Goal: Task Accomplishment & Management: Manage account settings

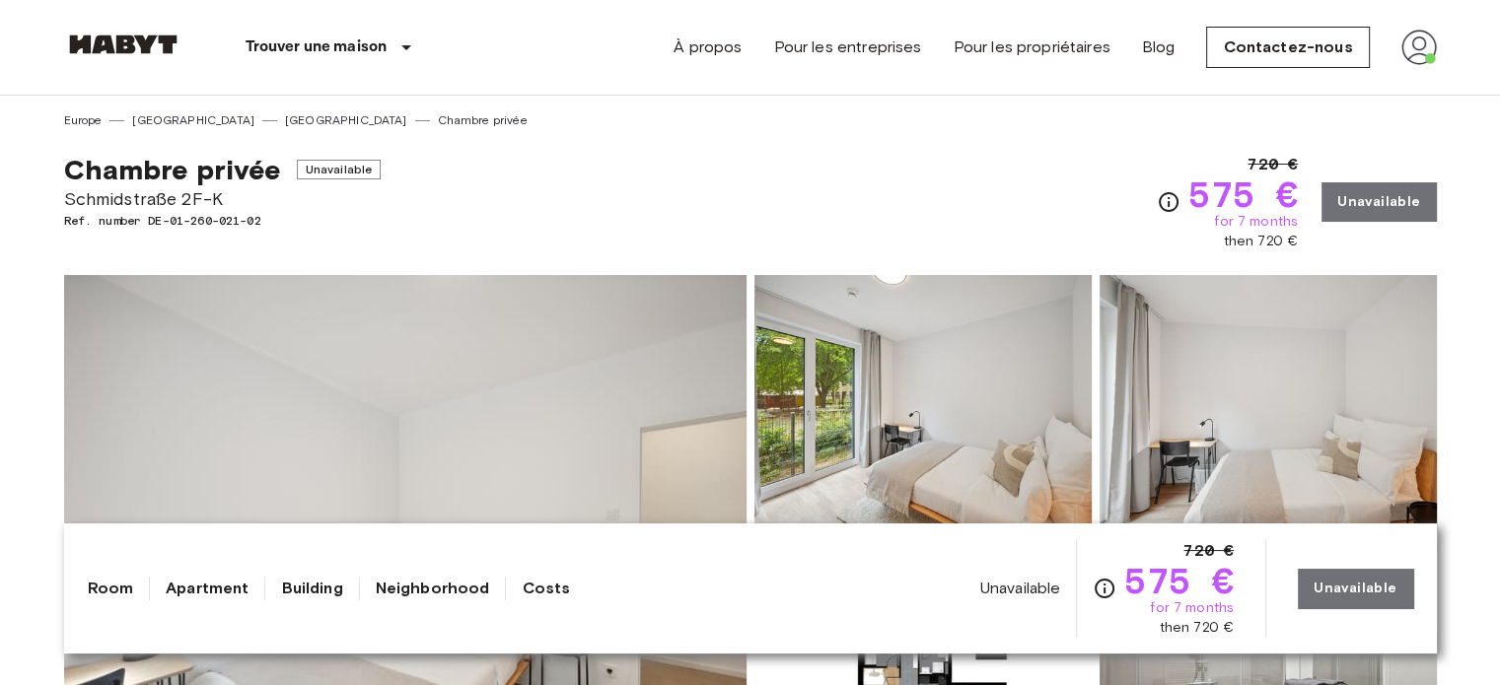
click at [1408, 23] on div "À propos Pour les entreprises Pour les propriétaires Blog Contactez-nous" at bounding box center [1055, 47] width 762 height 95
click at [1413, 36] on img at bounding box center [1420, 48] width 36 height 36
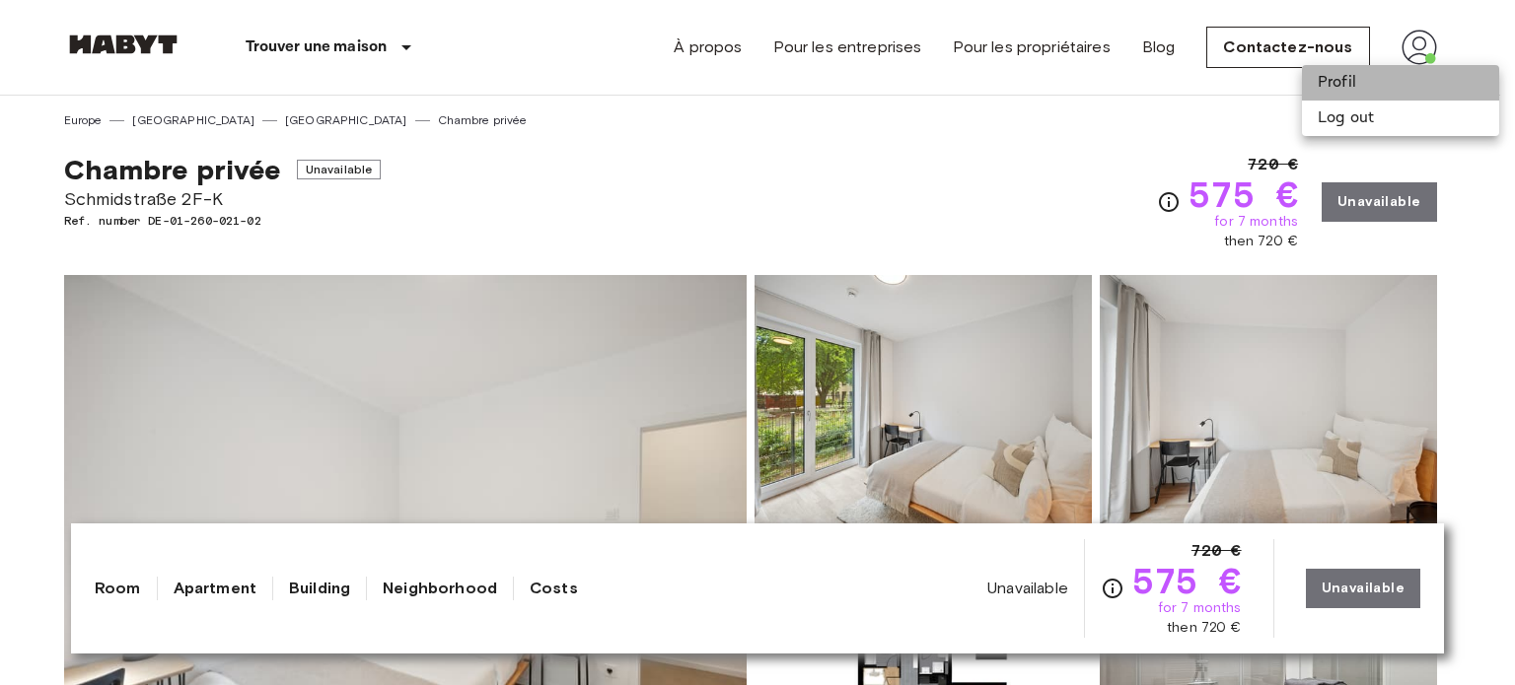
click at [1378, 80] on li "Profil" at bounding box center [1400, 83] width 197 height 36
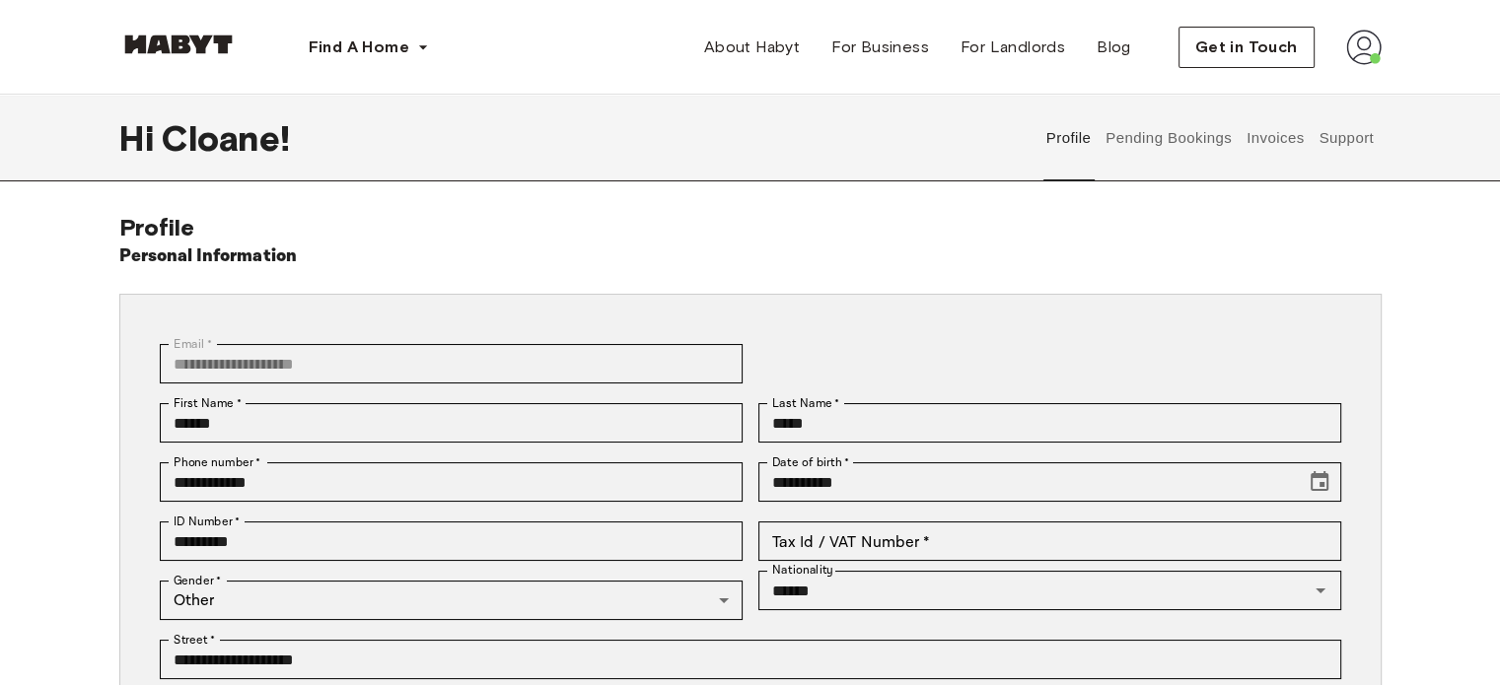
click at [1197, 131] on button "Pending Bookings" at bounding box center [1169, 138] width 131 height 87
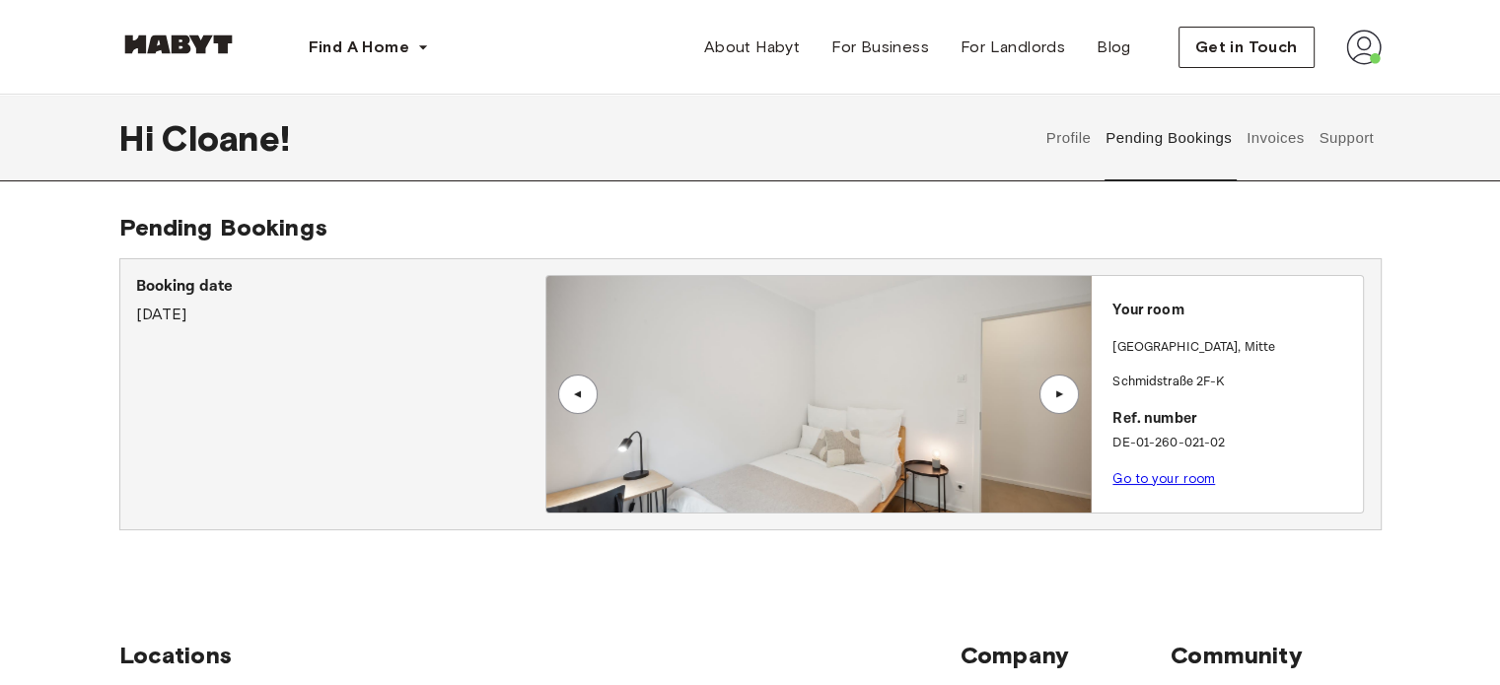
click at [1363, 160] on button "Support" at bounding box center [1347, 138] width 60 height 87
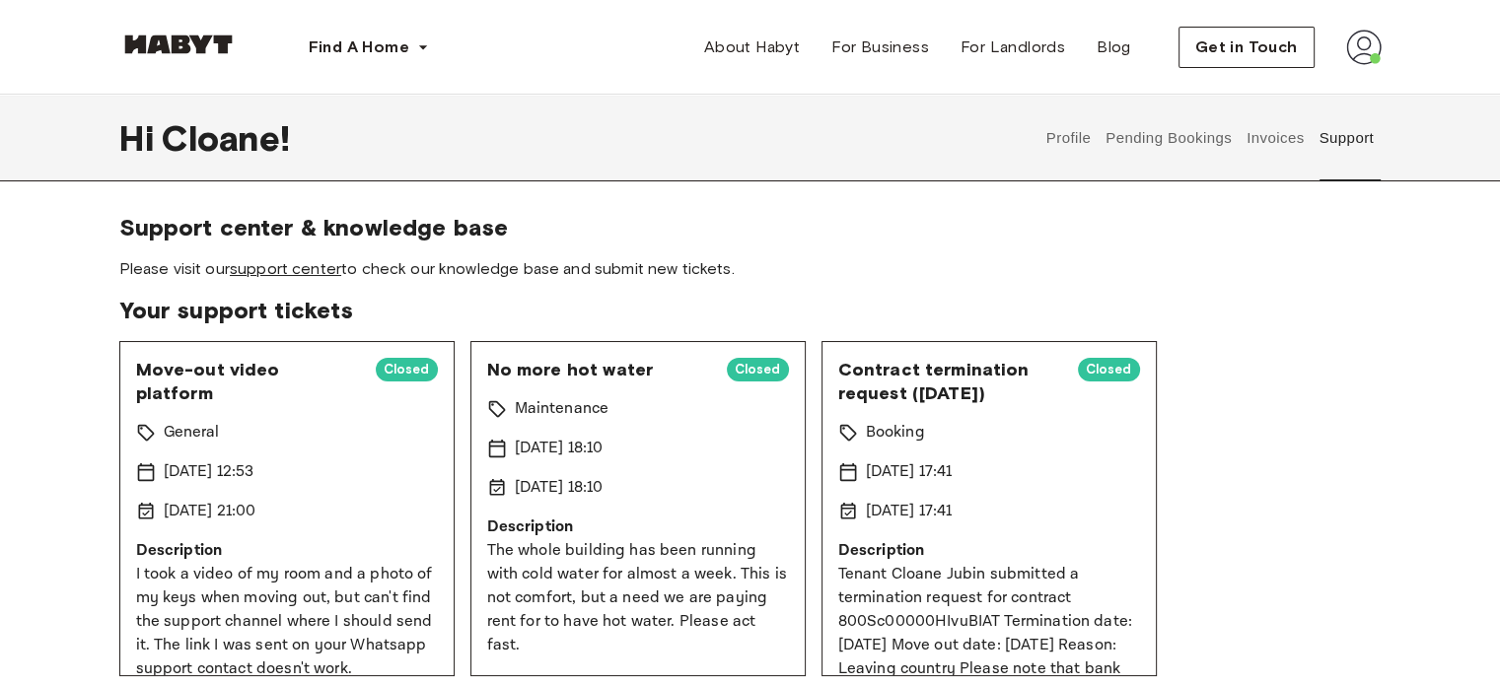
click at [299, 265] on link "support center" at bounding box center [285, 268] width 111 height 19
click at [1063, 130] on button "Profile" at bounding box center [1069, 138] width 50 height 87
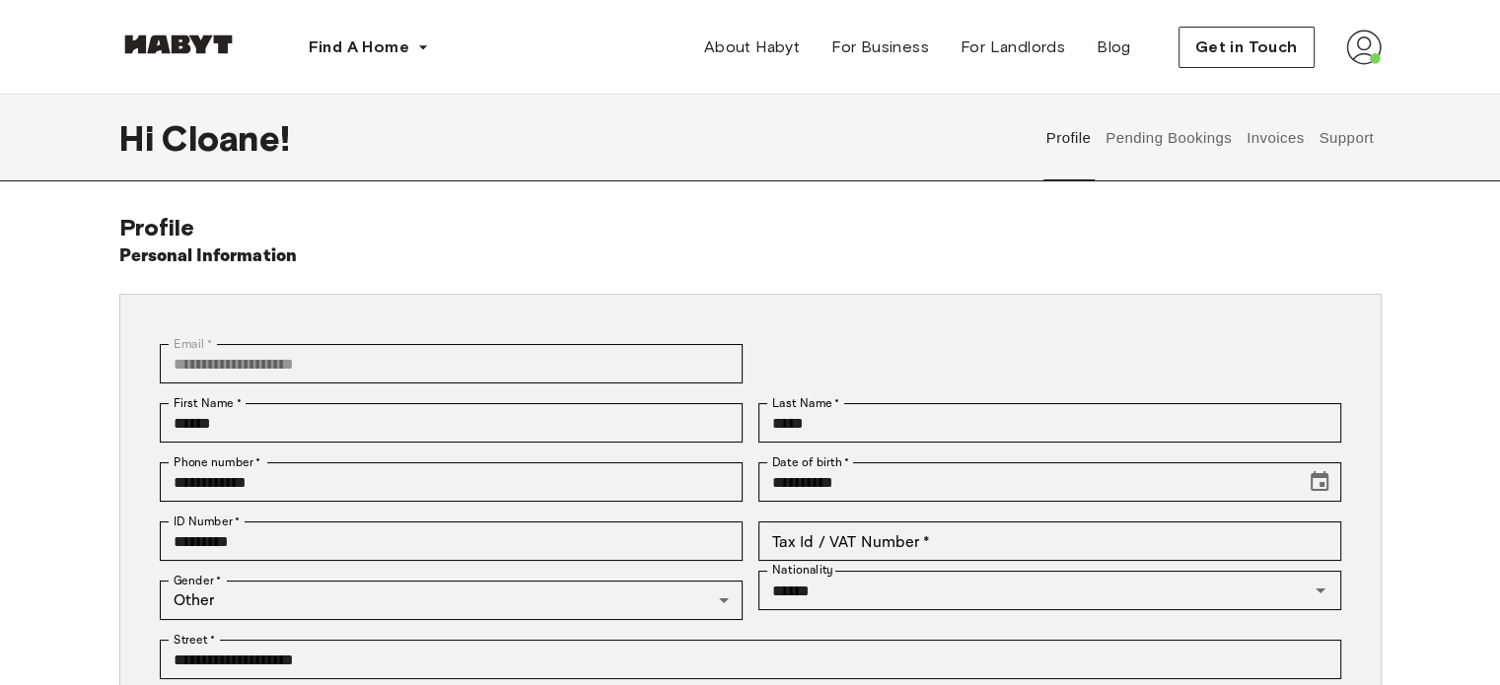
click at [1156, 130] on button "Pending Bookings" at bounding box center [1169, 138] width 131 height 87
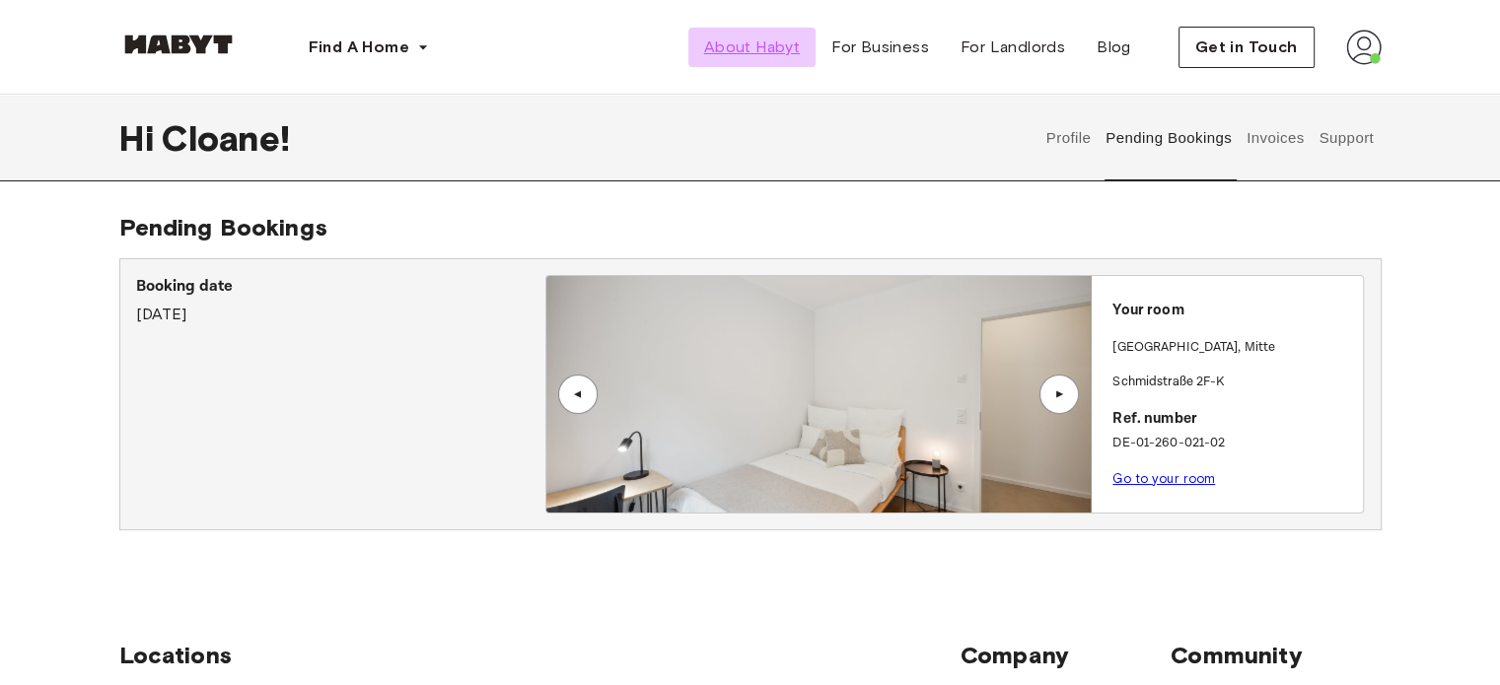
click at [746, 38] on span "About Habyt" at bounding box center [752, 48] width 96 height 24
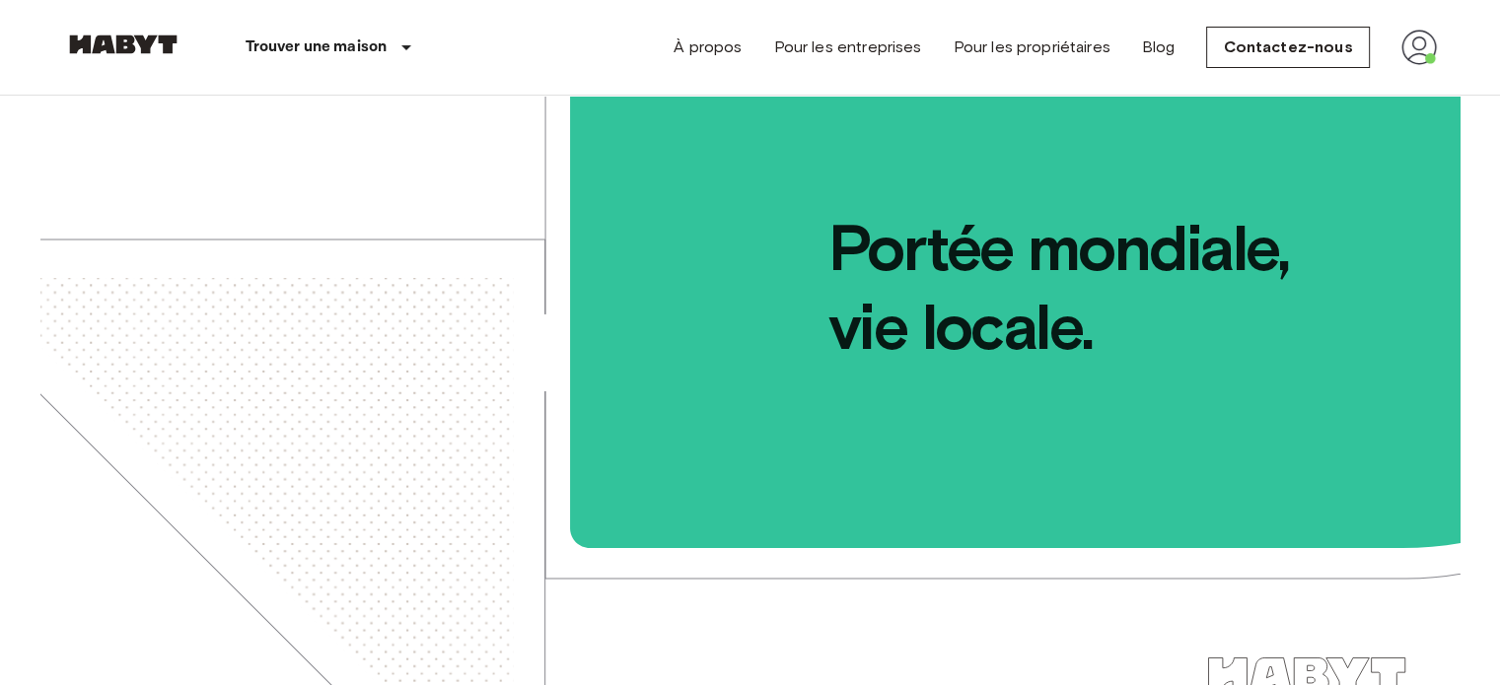
click at [1421, 38] on img at bounding box center [1420, 48] width 36 height 36
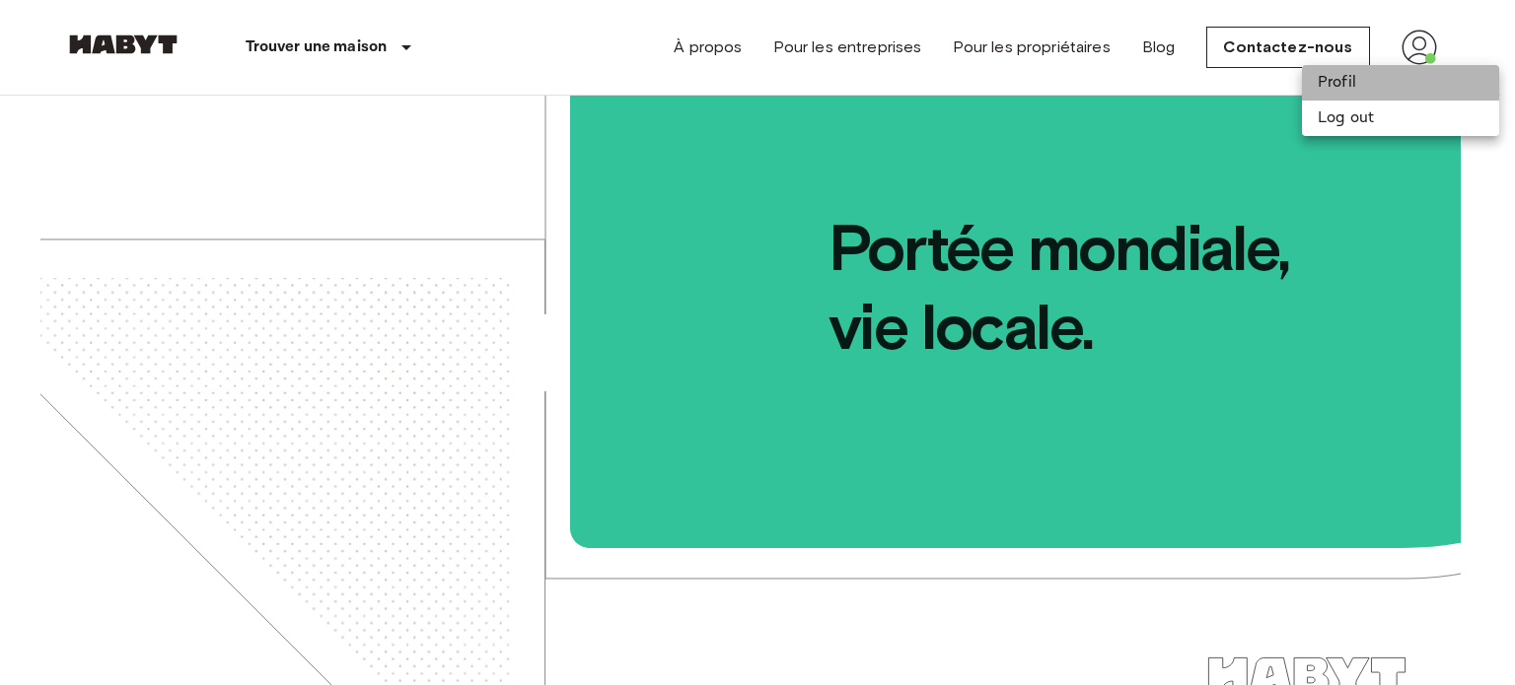
click at [1353, 85] on li "Profil" at bounding box center [1400, 83] width 197 height 36
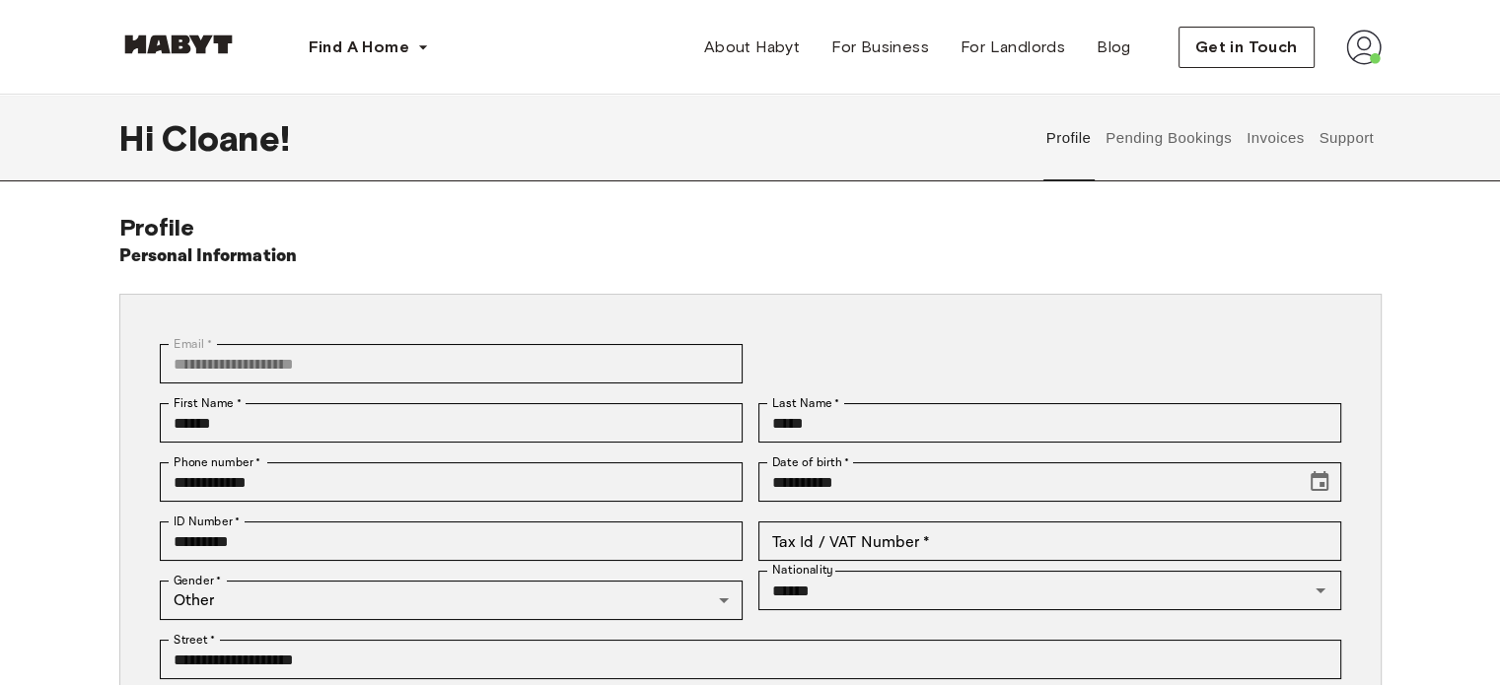
click at [1340, 131] on button "Support" at bounding box center [1347, 138] width 60 height 87
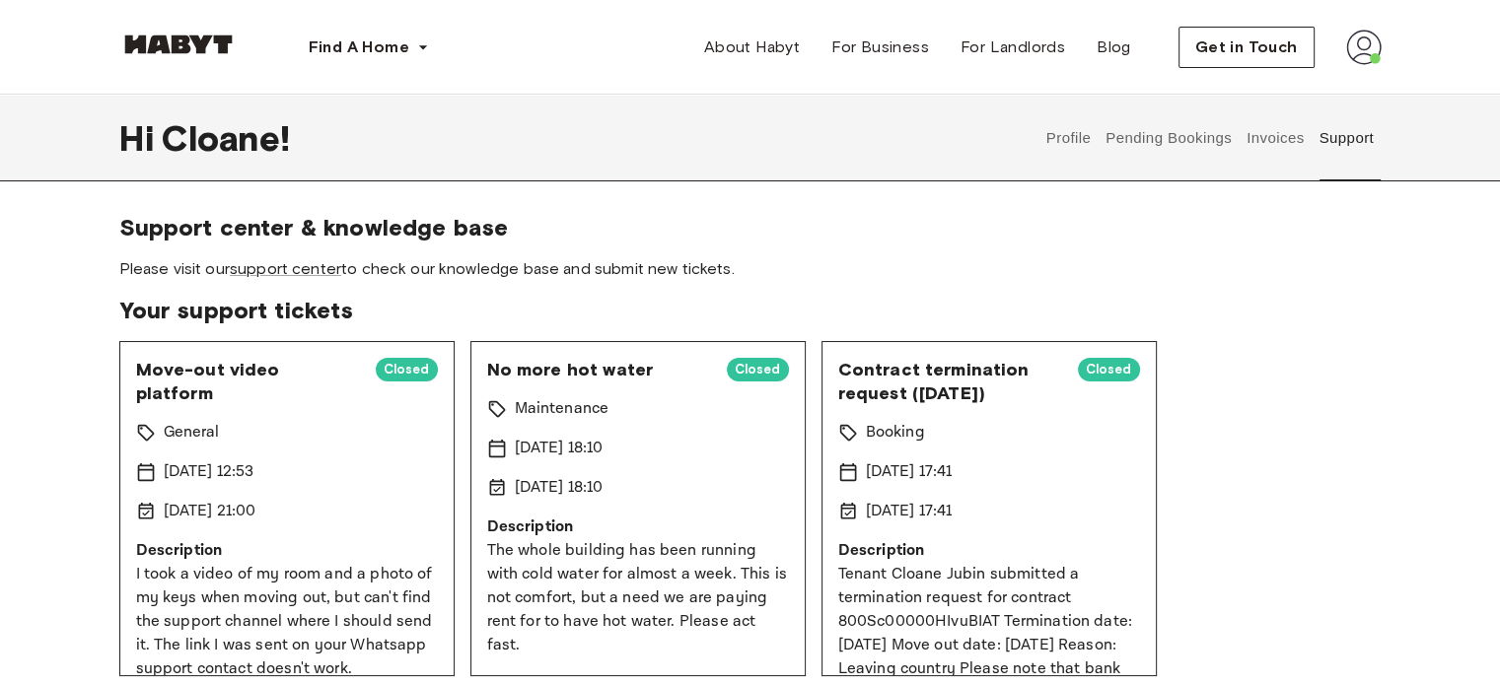
click at [1268, 153] on button "Invoices" at bounding box center [1275, 138] width 62 height 87
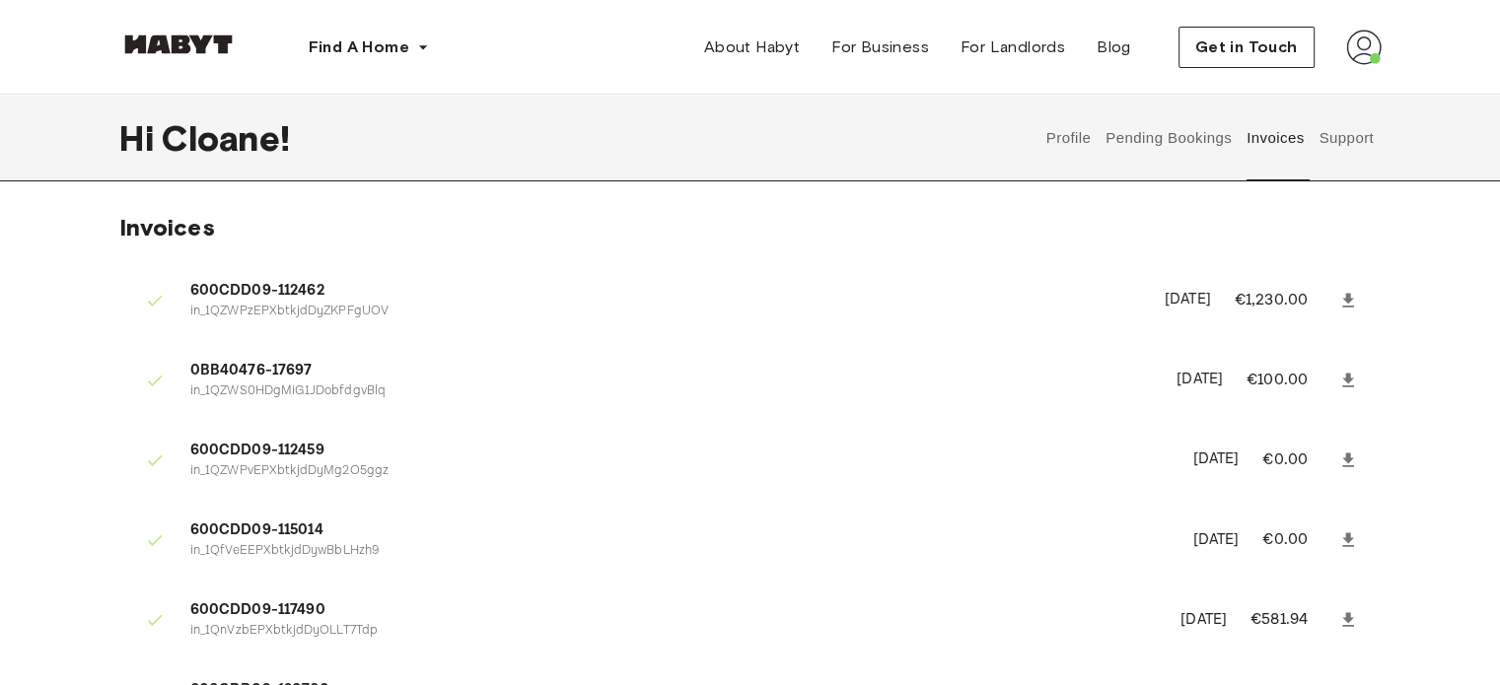
click at [1070, 129] on button "Profile" at bounding box center [1069, 138] width 50 height 87
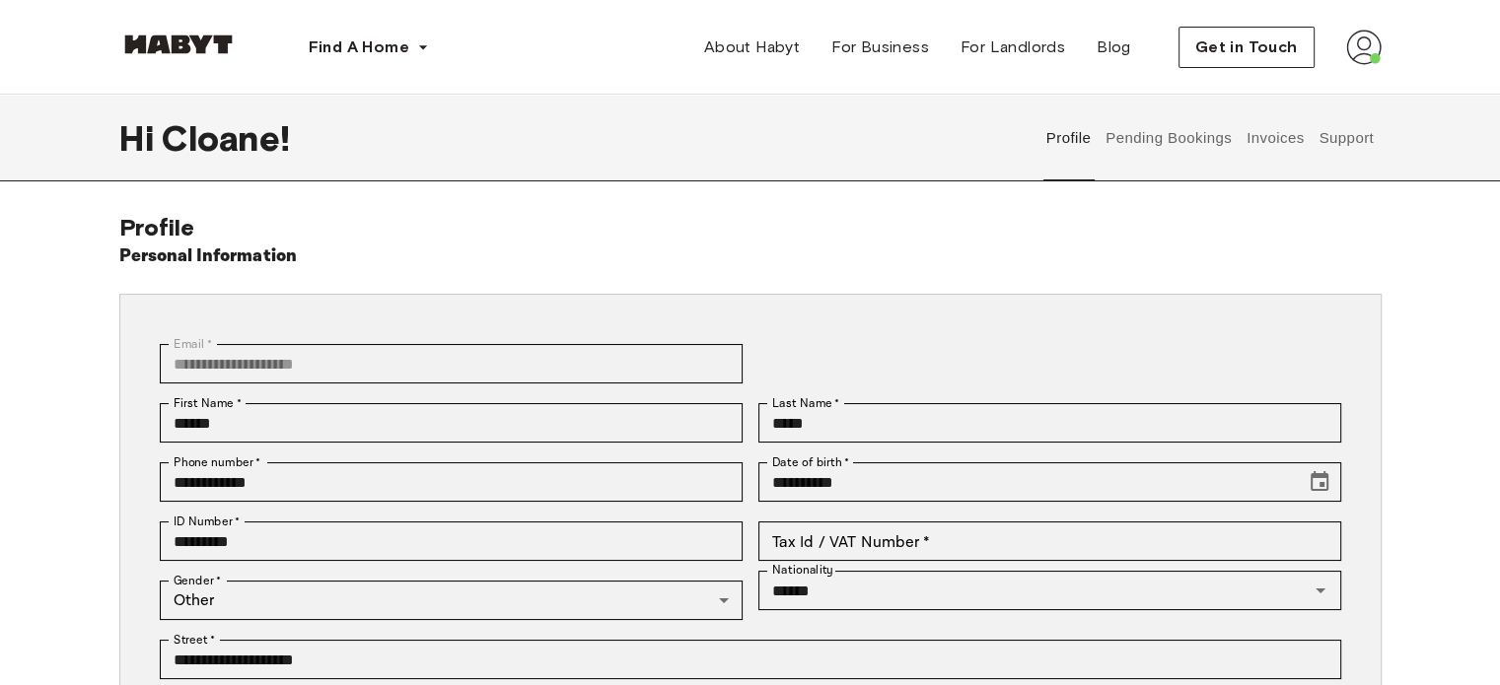
click at [1146, 151] on button "Pending Bookings" at bounding box center [1169, 138] width 131 height 87
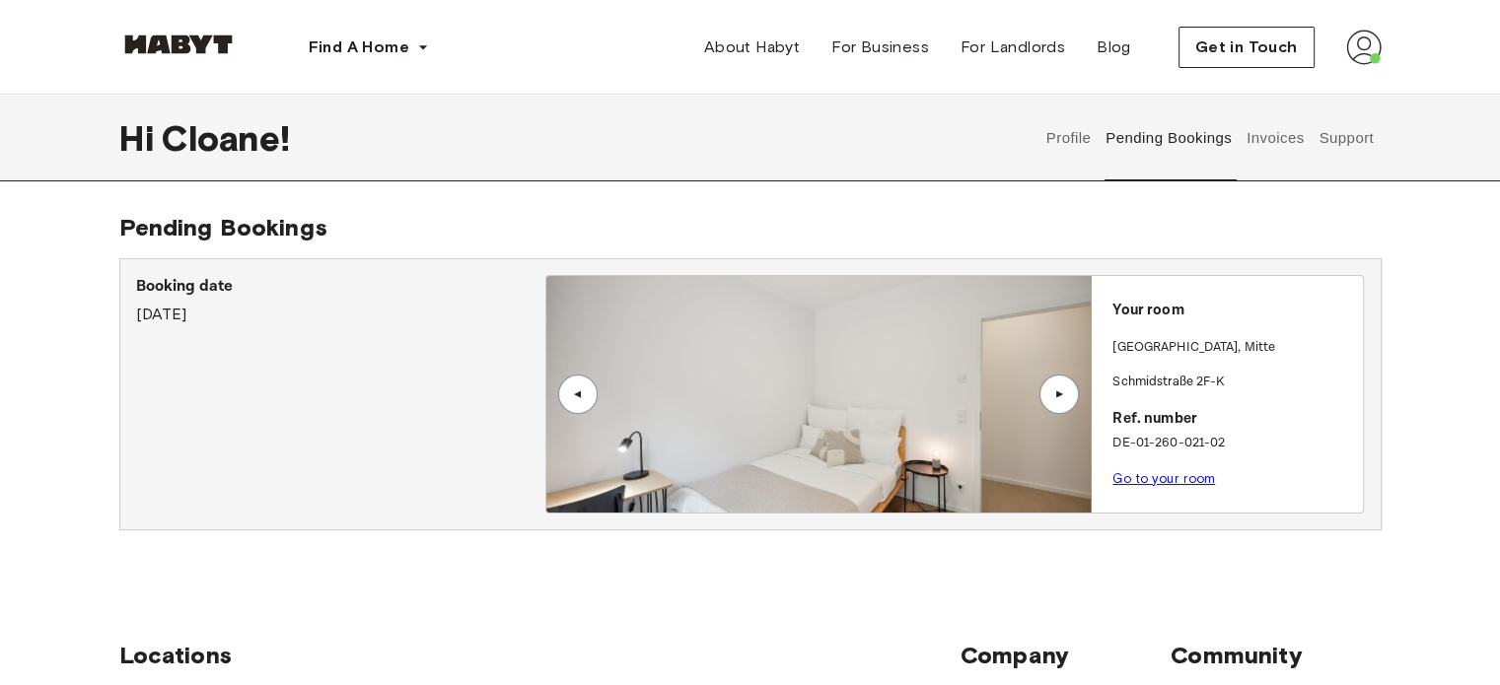
click at [1162, 484] on link "Go to your room" at bounding box center [1164, 478] width 103 height 15
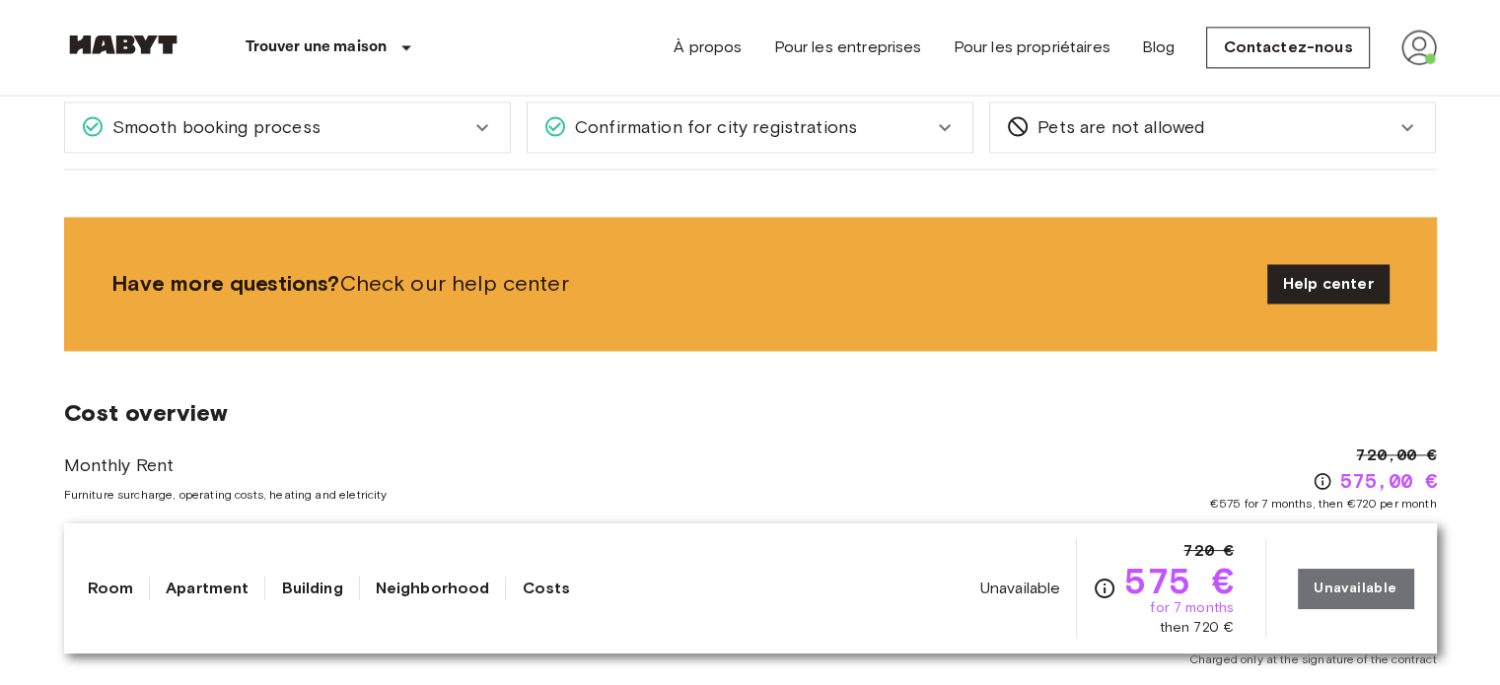
scroll to position [2856, 0]
click at [1341, 295] on link "Help center" at bounding box center [1328, 283] width 122 height 39
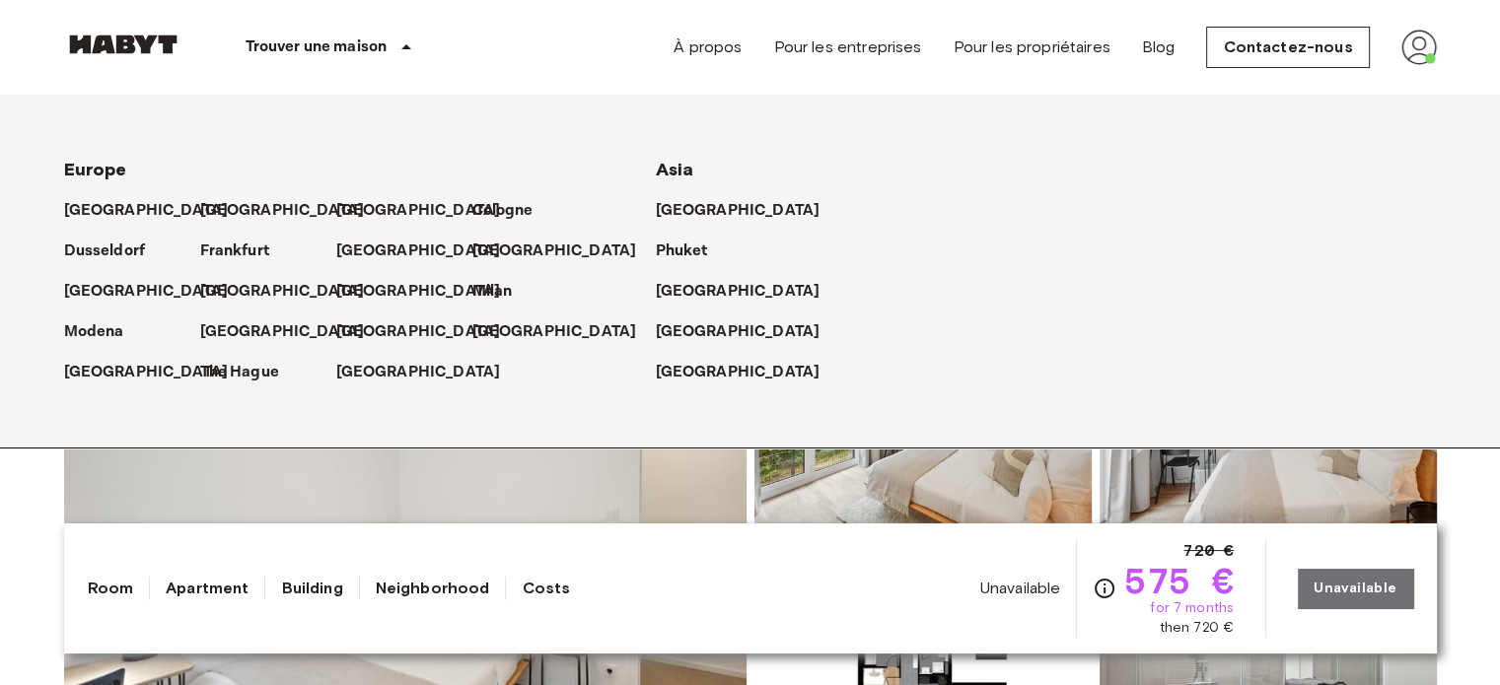
click at [388, 46] on p "Trouver une maison" at bounding box center [317, 48] width 142 height 24
click at [674, 52] on link "À propos" at bounding box center [708, 48] width 68 height 24
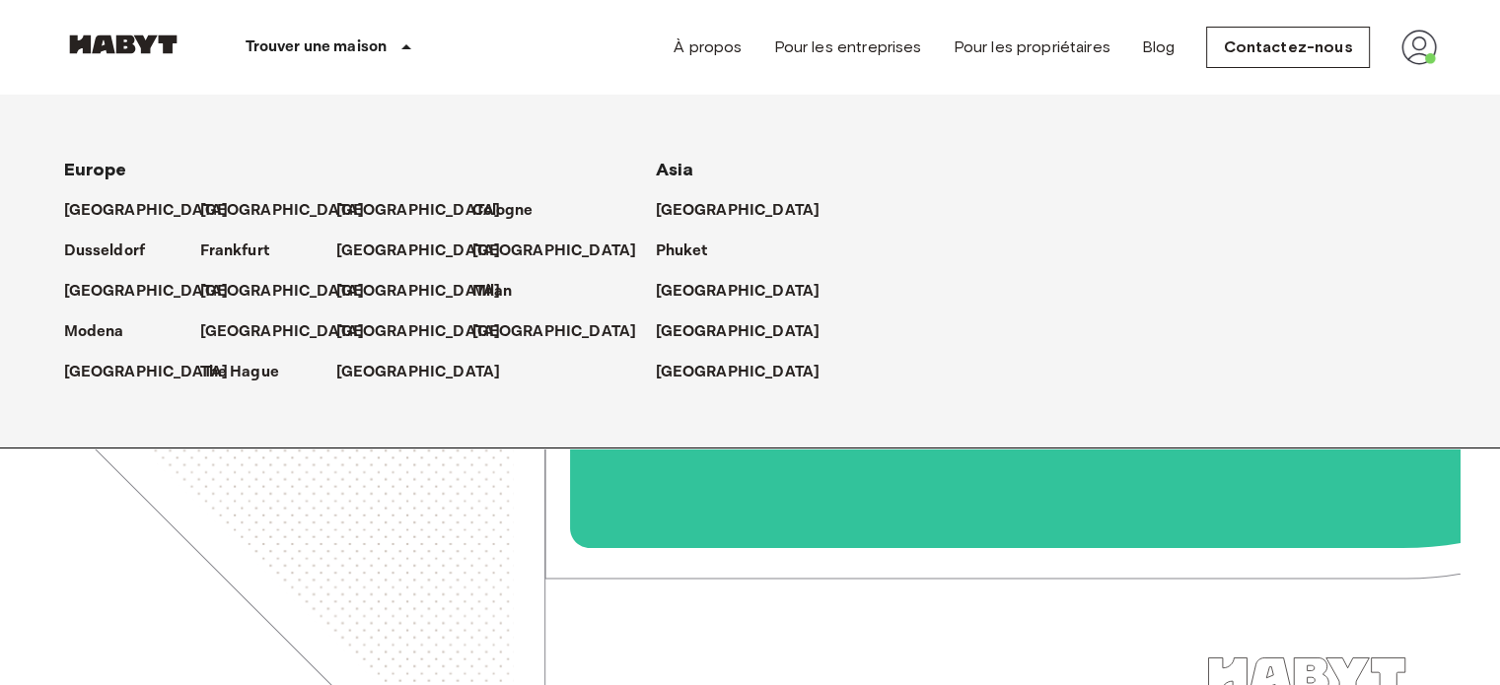
click at [523, 505] on img at bounding box center [750, 420] width 1420 height 649
click at [792, 30] on div "À propos Pour les entreprises Pour les propriétaires Blog Contactez-nous" at bounding box center [1055, 47] width 762 height 95
click at [792, 40] on link "Pour les entreprises" at bounding box center [847, 48] width 148 height 24
click at [1417, 51] on img at bounding box center [1420, 48] width 36 height 36
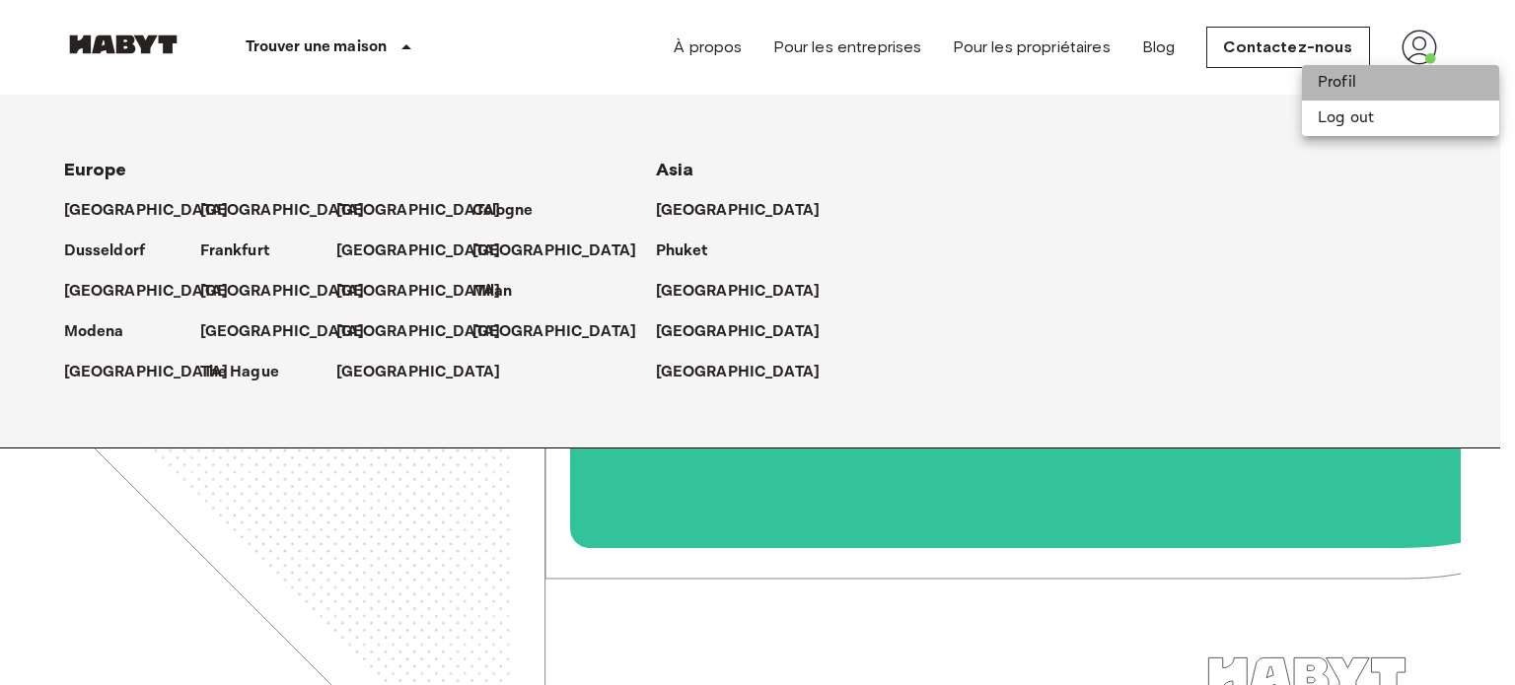
click at [1369, 85] on li "Profil" at bounding box center [1400, 83] width 197 height 36
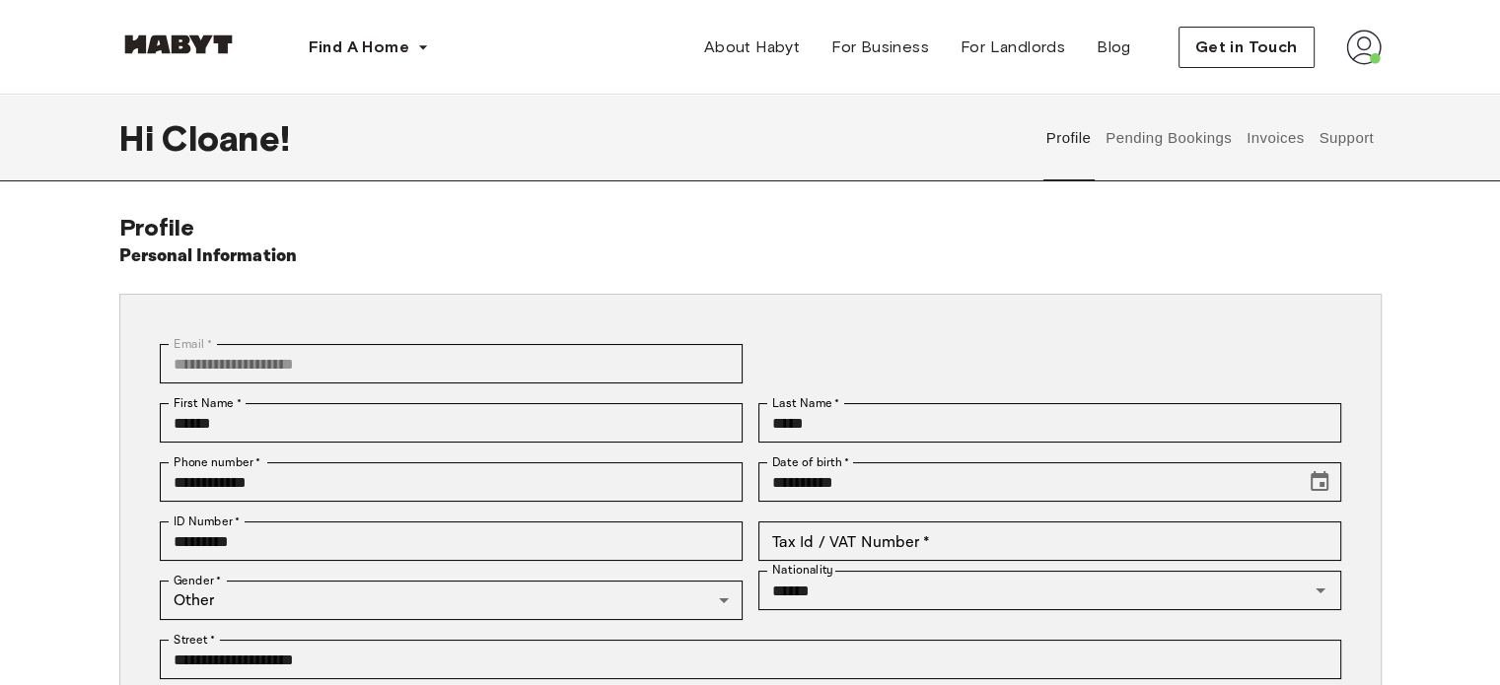
click at [1176, 121] on button "Pending Bookings" at bounding box center [1169, 138] width 131 height 87
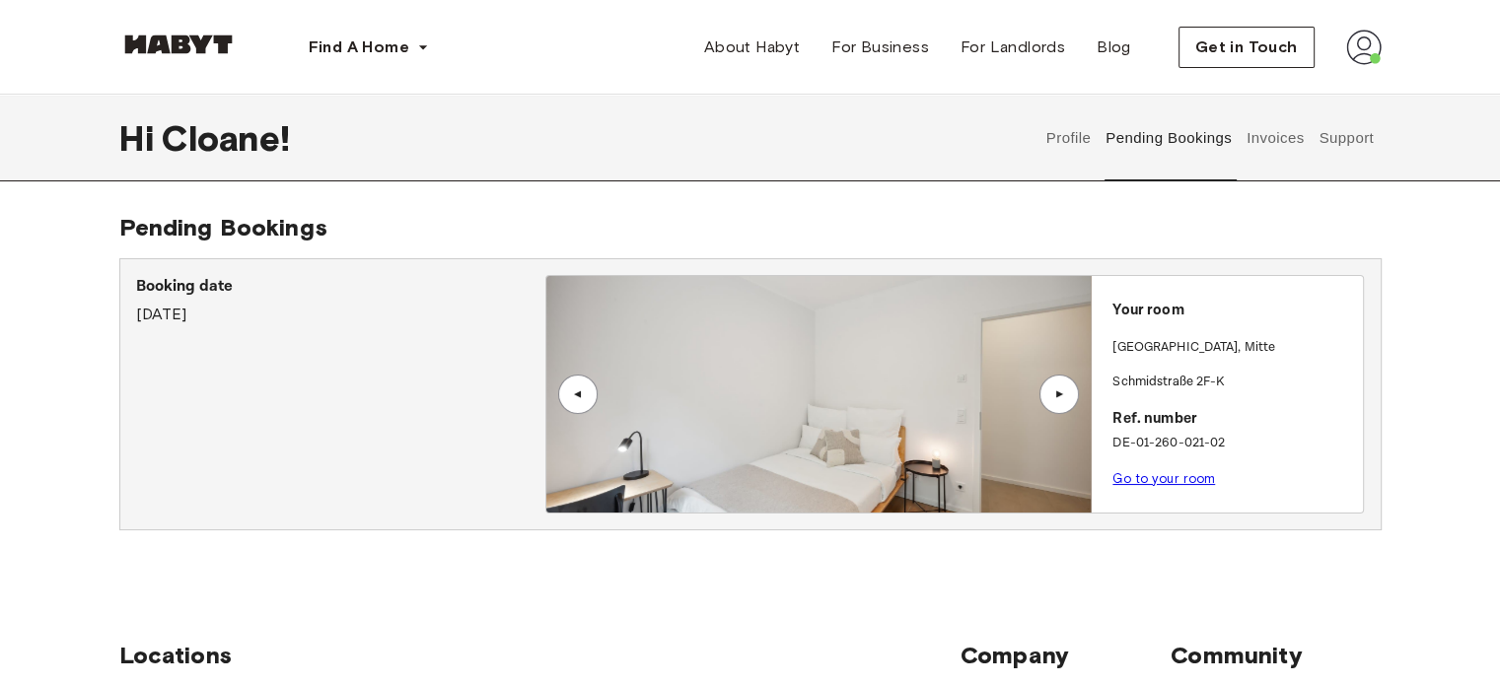
click at [1066, 386] on div "▲" at bounding box center [1059, 394] width 39 height 39
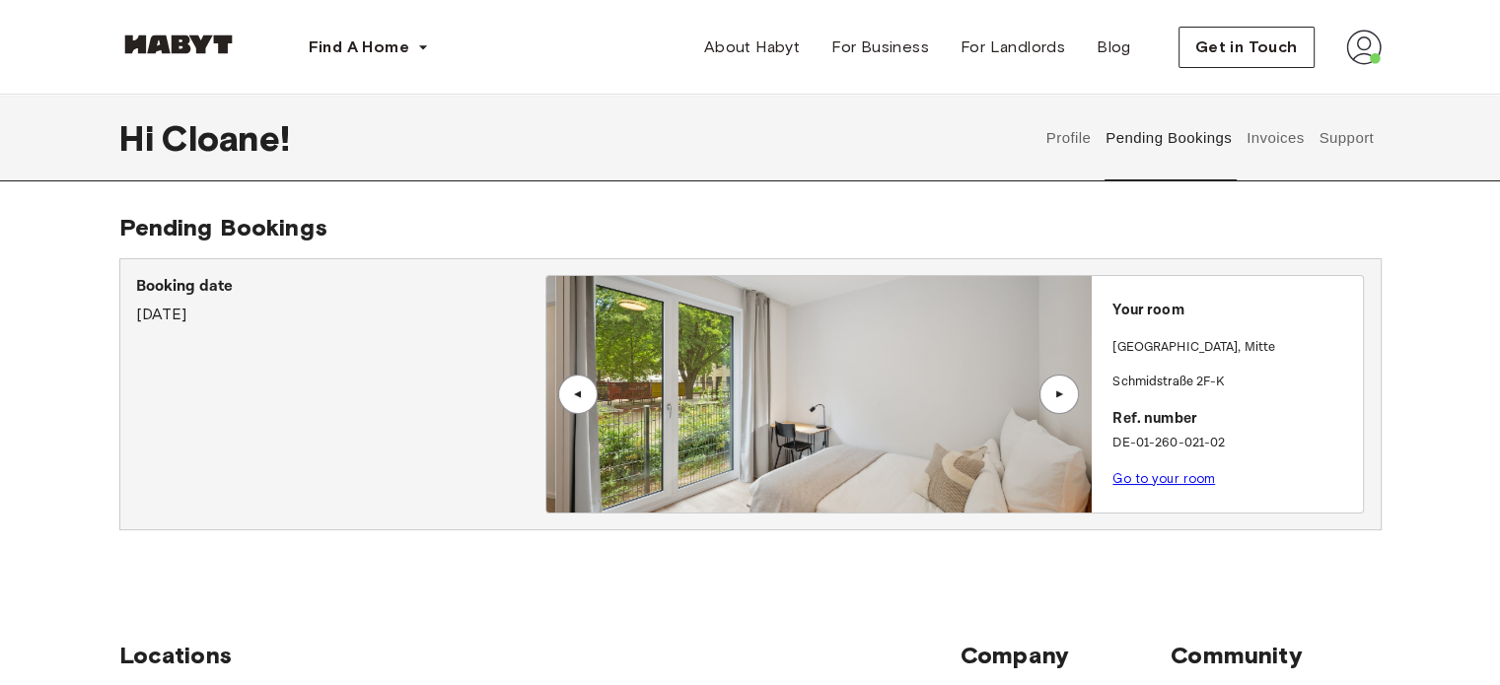
click at [1066, 386] on div "▲" at bounding box center [1059, 394] width 39 height 39
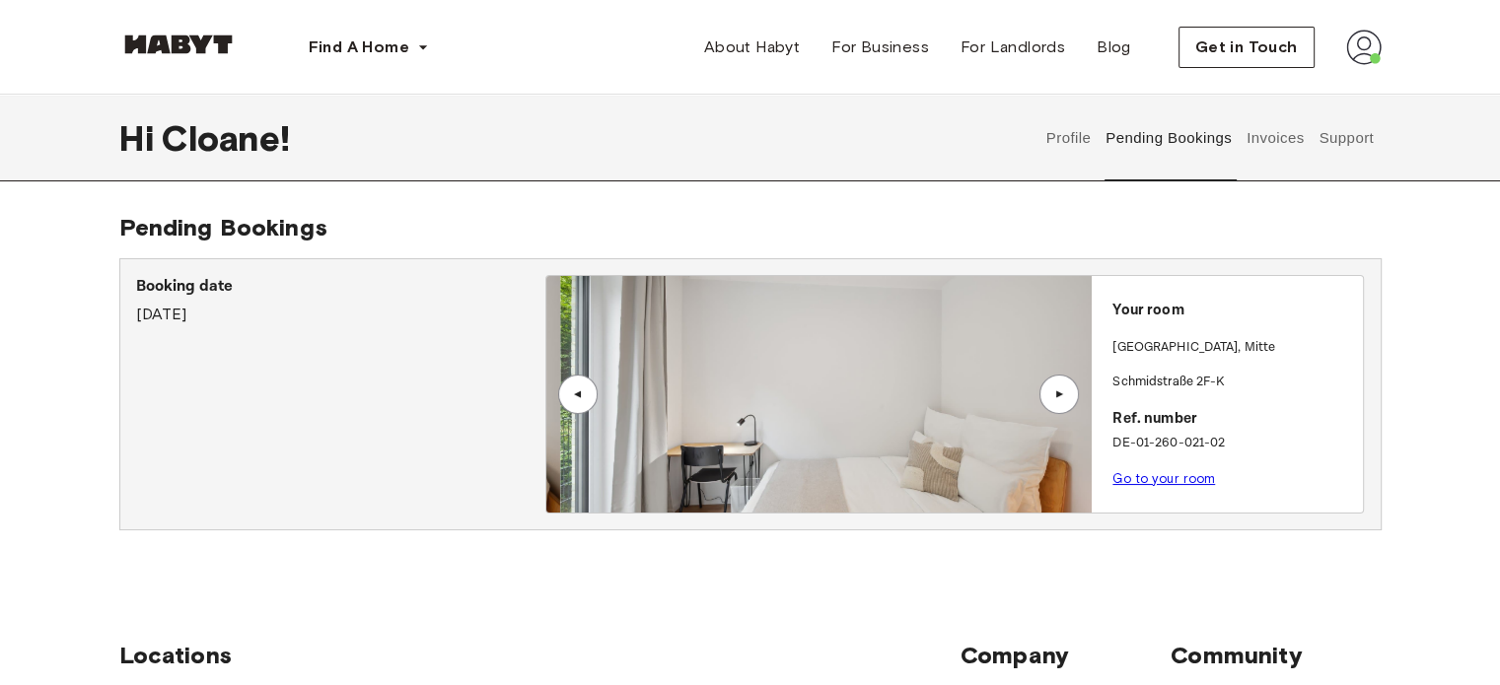
click at [1066, 386] on div "▲" at bounding box center [1059, 394] width 39 height 39
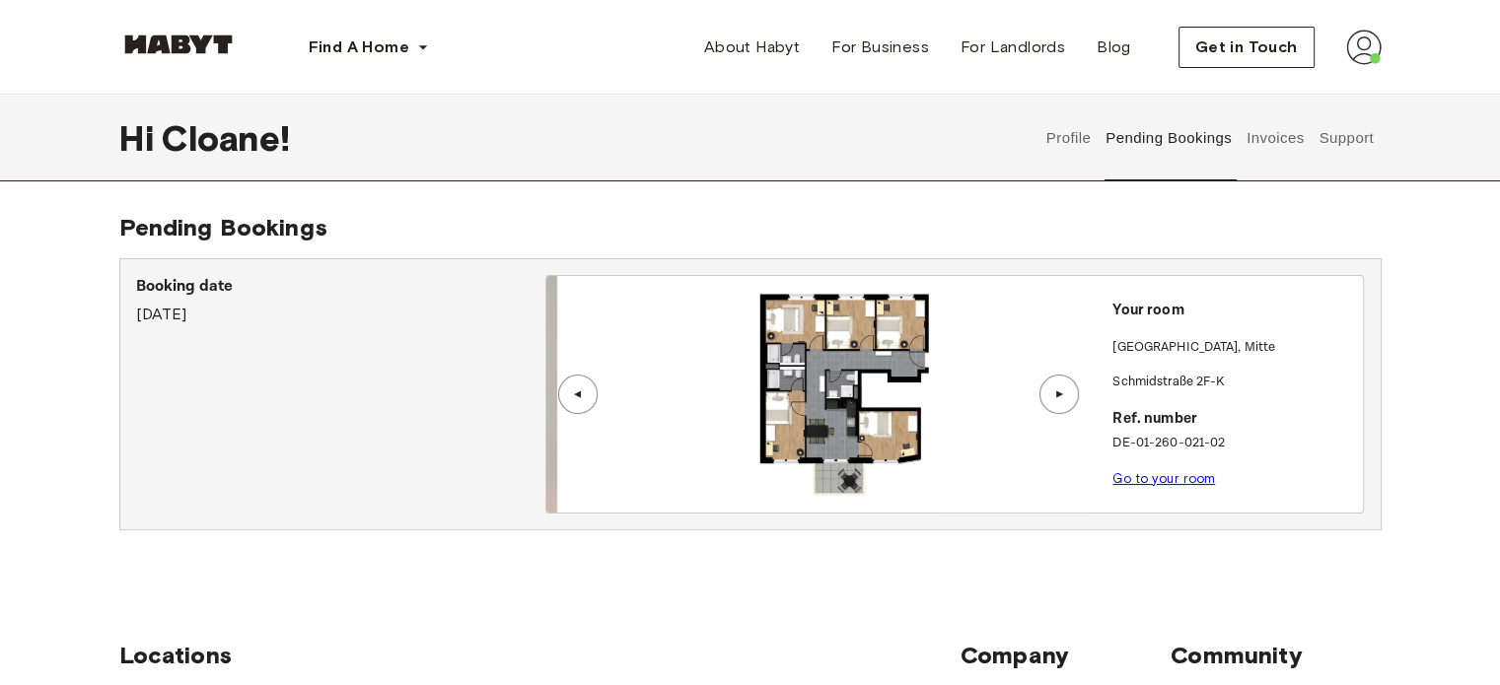
click at [1066, 386] on div "▲" at bounding box center [1059, 394] width 39 height 39
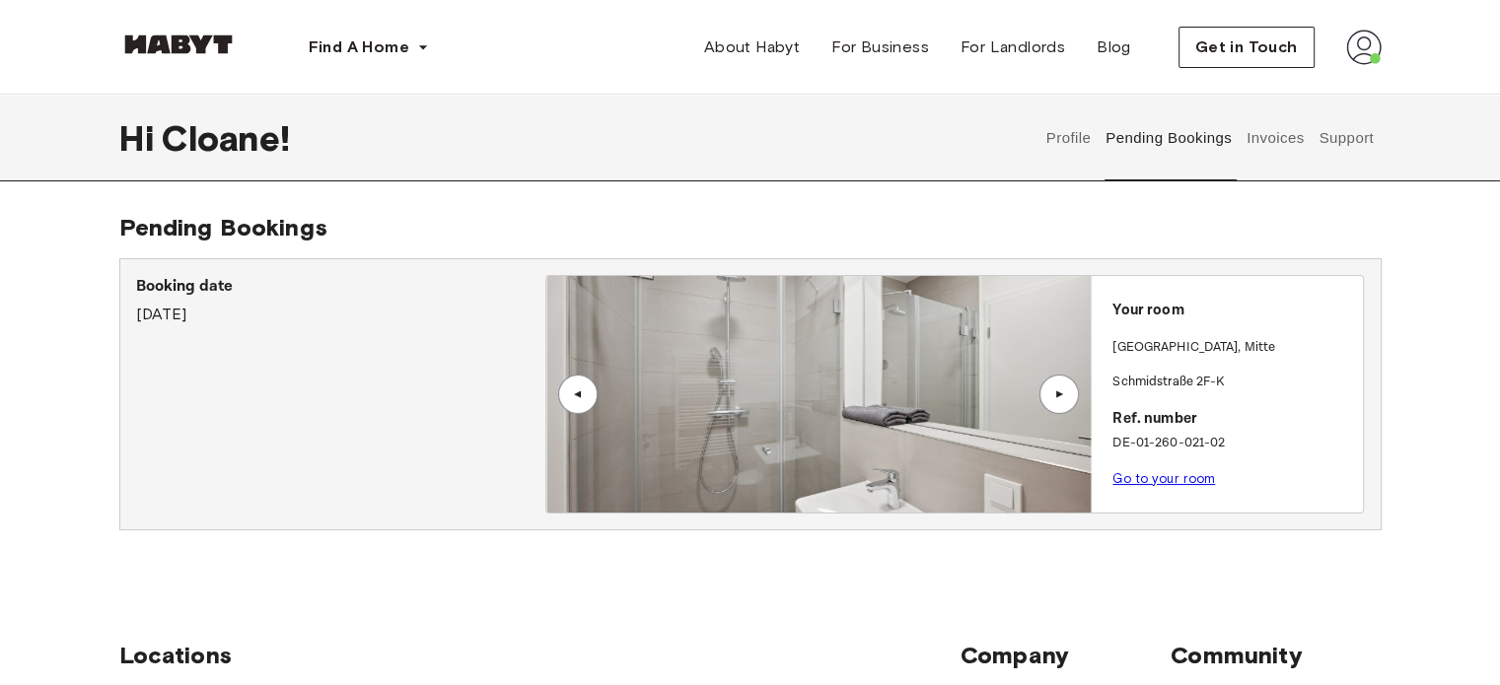
click at [1258, 119] on button "Invoices" at bounding box center [1275, 138] width 62 height 87
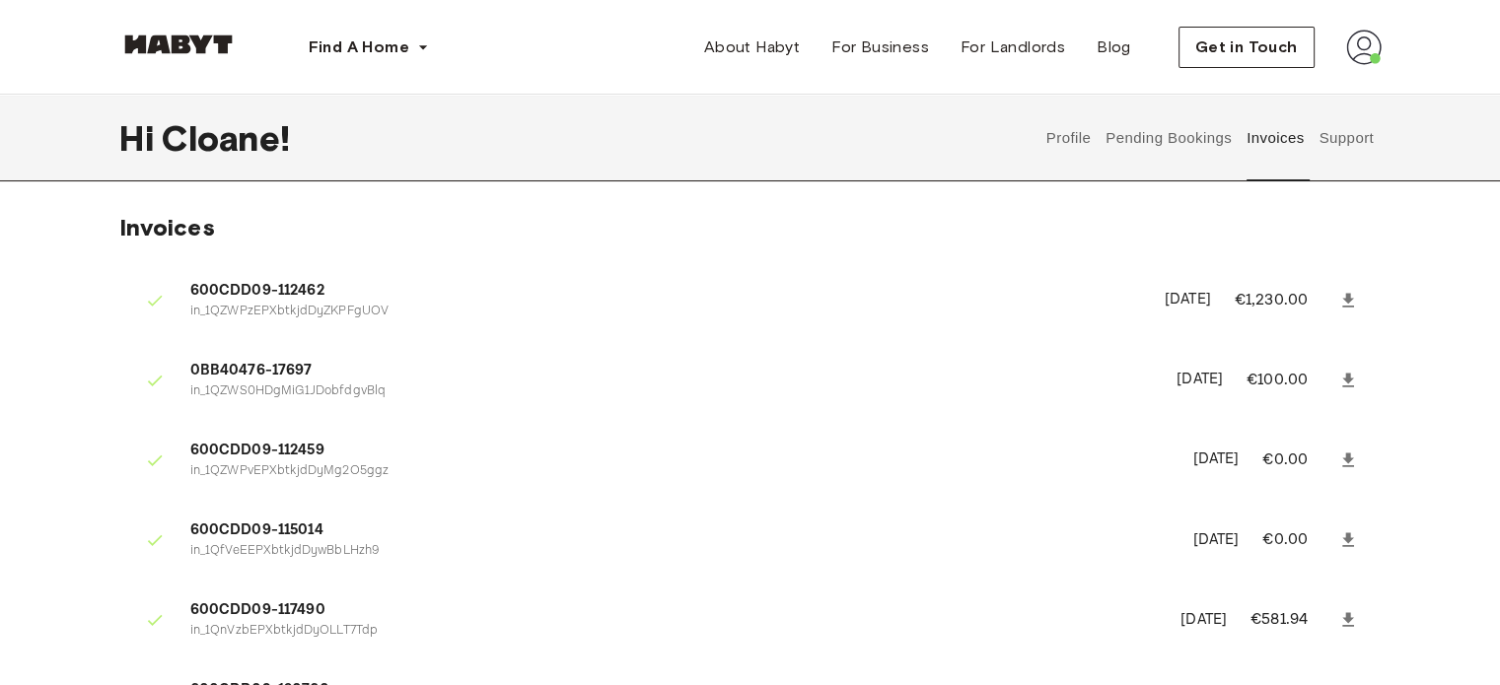
click at [1345, 133] on button "Support" at bounding box center [1347, 138] width 60 height 87
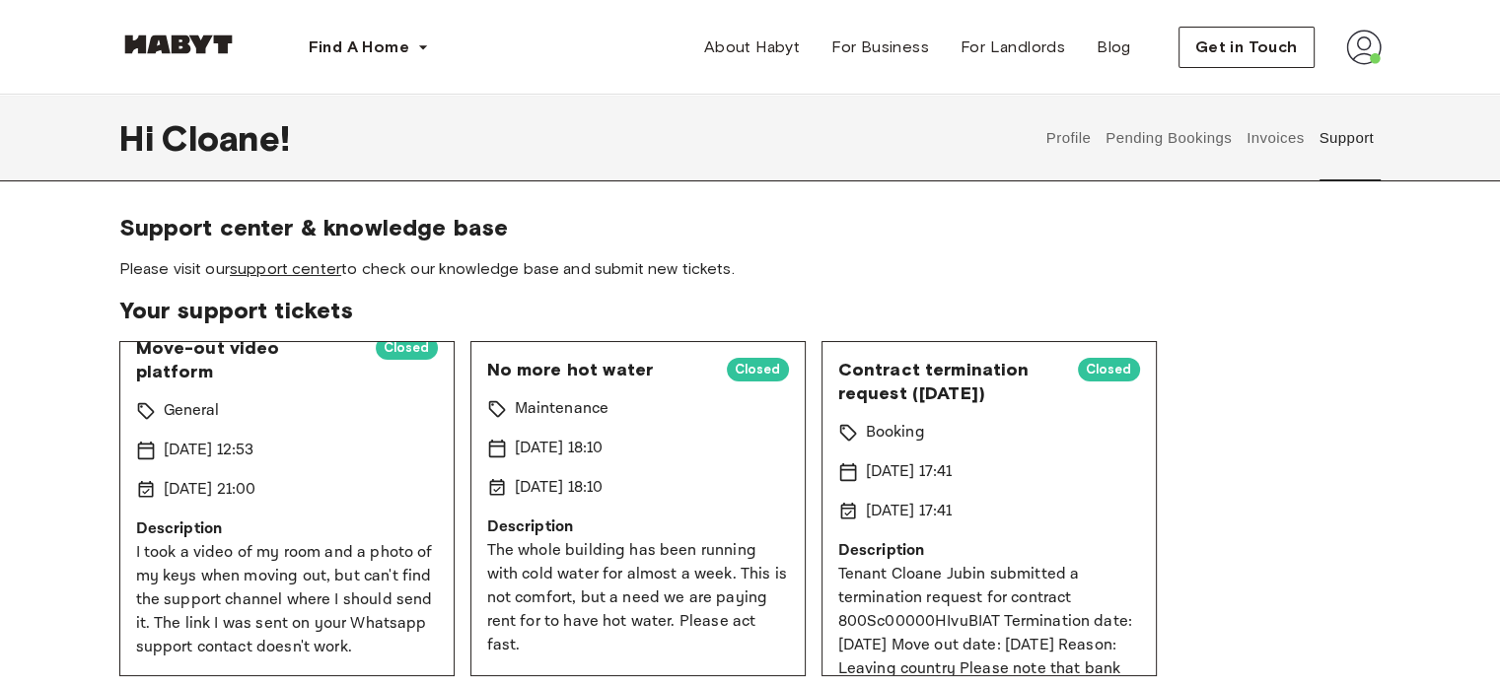
click at [265, 271] on link "support center" at bounding box center [285, 268] width 111 height 19
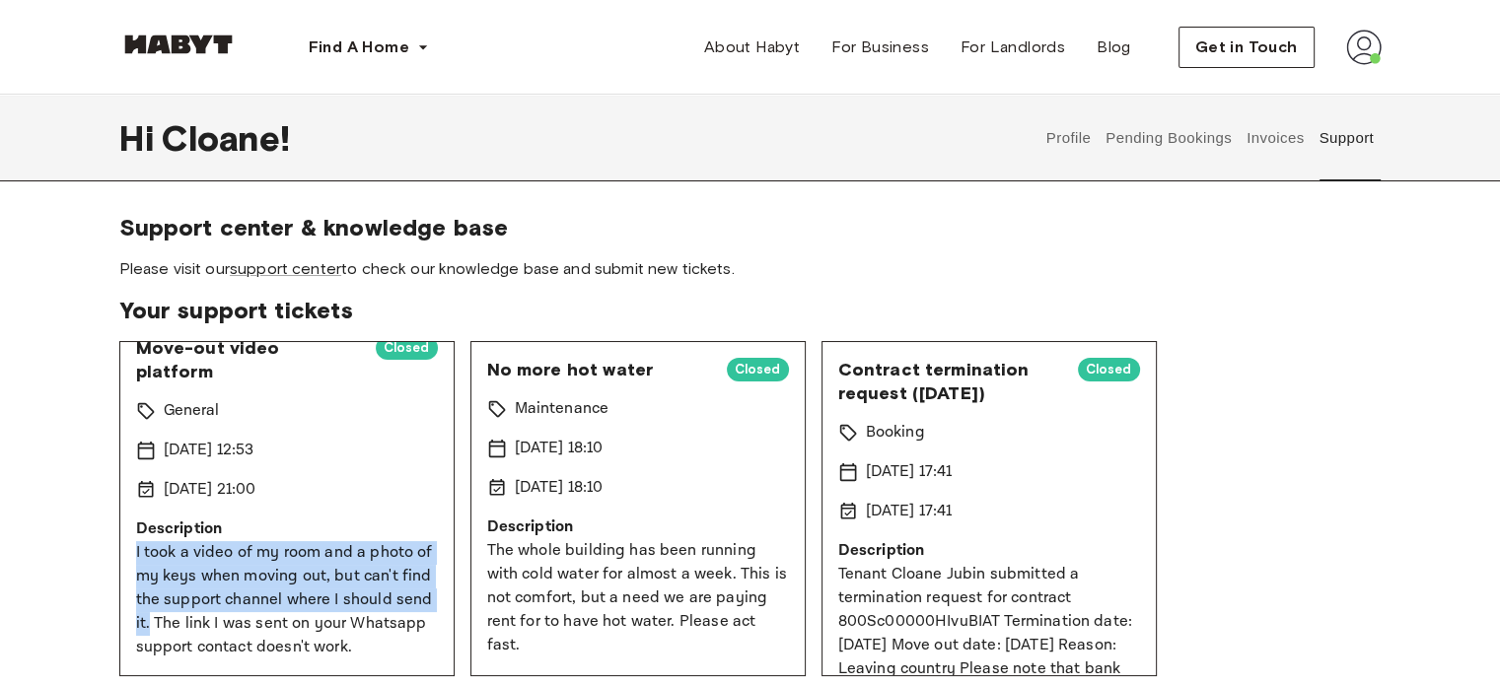
drag, startPoint x: 131, startPoint y: 461, endPoint x: 421, endPoint y: 557, distance: 305.7
click at [421, 557] on div "Move-out video platform Closed General [DATE] 12:53 [DATE] 21:00 Description I …" at bounding box center [286, 508] width 335 height 335
copy p "I took a video of my room and a photo of my keys when moving out, but can't fin…"
